Goal: Find specific page/section: Find specific page/section

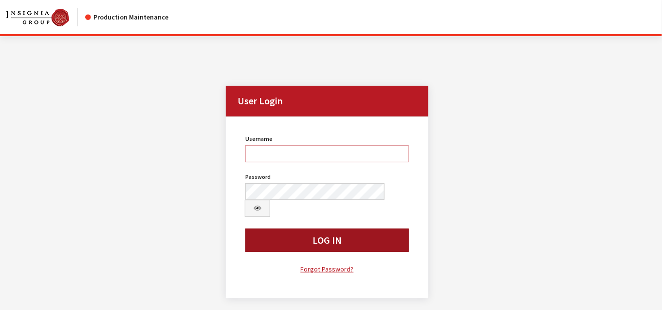
type input "bgulbrandson"
click at [374, 228] on button "Log In" at bounding box center [327, 239] width 164 height 23
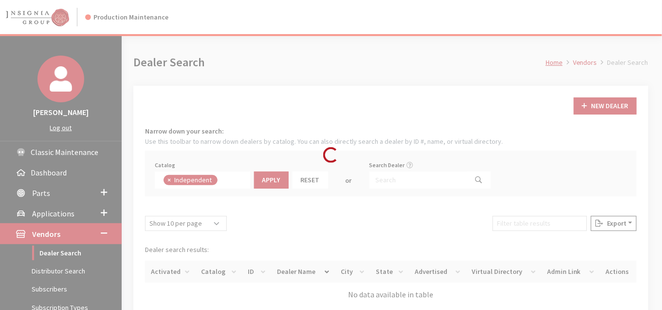
scroll to position [68, 0]
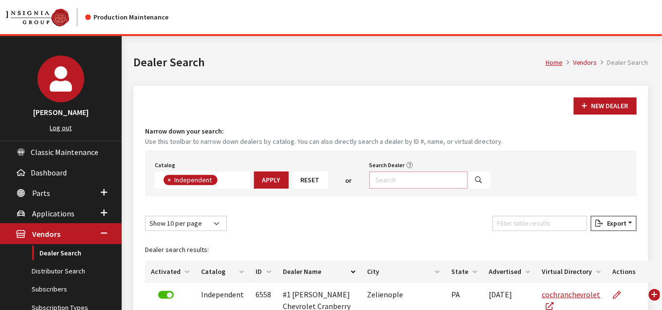
click at [394, 177] on input "Search Dealer" at bounding box center [419, 179] width 98 height 17
click at [370, 180] on input "[GEOGRAPHIC_DATA]" at bounding box center [419, 179] width 98 height 17
type input "%[GEOGRAPHIC_DATA]"
click at [476, 177] on icon "Search" at bounding box center [479, 180] width 7 height 7
select select
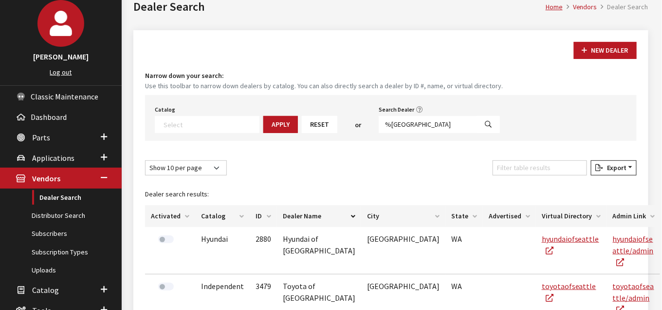
scroll to position [16, 0]
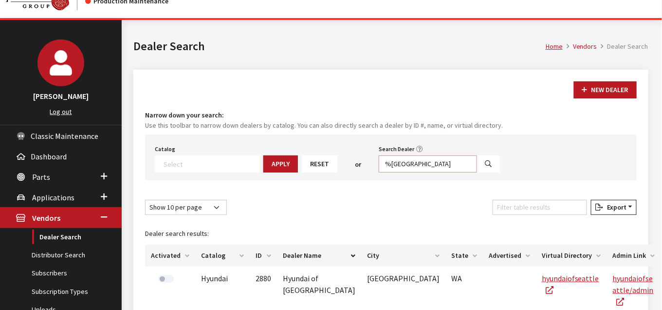
click at [403, 160] on input "%[GEOGRAPHIC_DATA]" at bounding box center [428, 163] width 98 height 17
type input "%lynnw"
click at [477, 157] on button "Search" at bounding box center [488, 163] width 23 height 17
select select
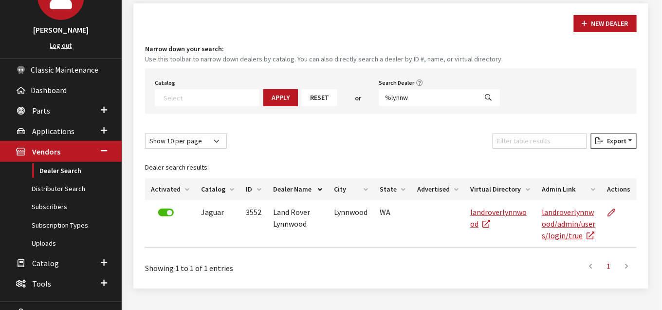
scroll to position [119, 0]
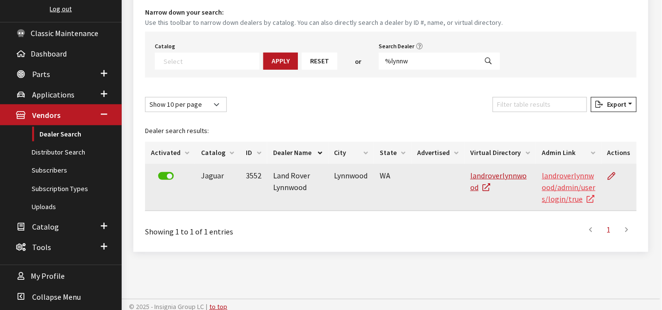
click at [560, 178] on td "landroverlynnwood/admin/users/login/true" at bounding box center [569, 187] width 66 height 47
click at [568, 173] on link "landroverlynnwood/admin/users/login/true" at bounding box center [569, 186] width 54 height 33
